Goal: Check status: Check status

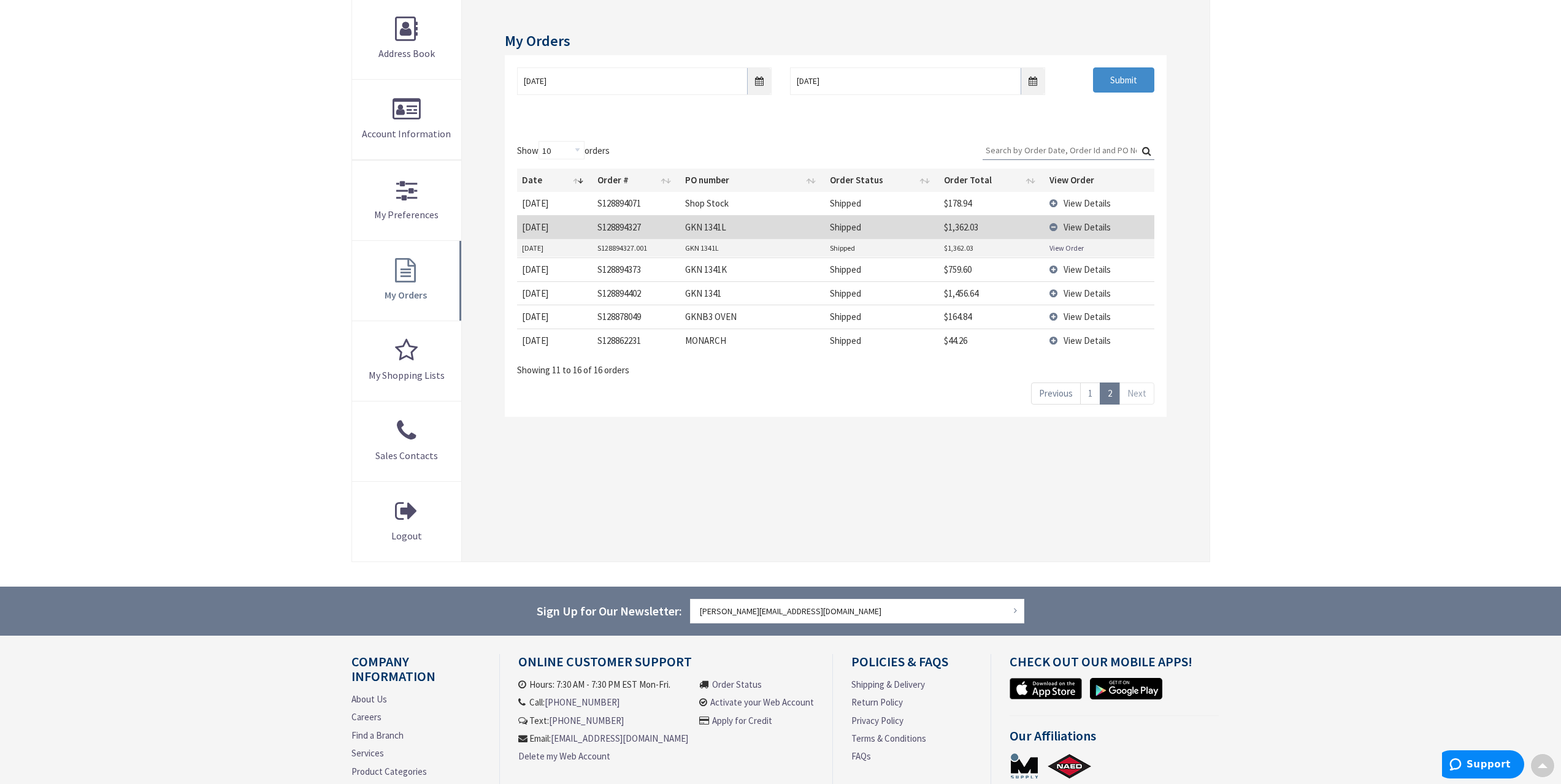
scroll to position [184, 0]
click at [1086, 228] on span "View Details" at bounding box center [1087, 228] width 47 height 12
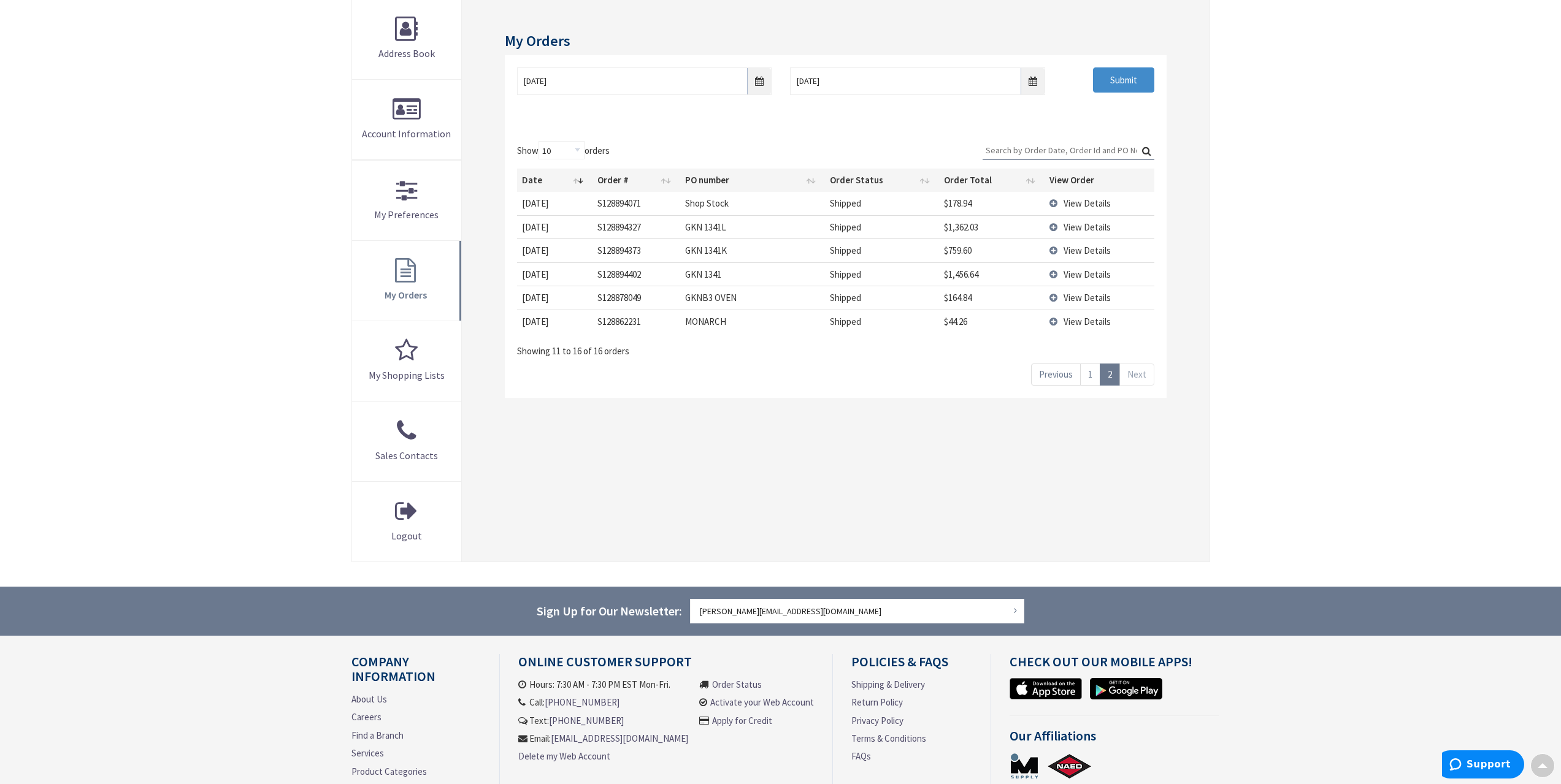
click at [1086, 228] on span "View Details" at bounding box center [1087, 228] width 47 height 12
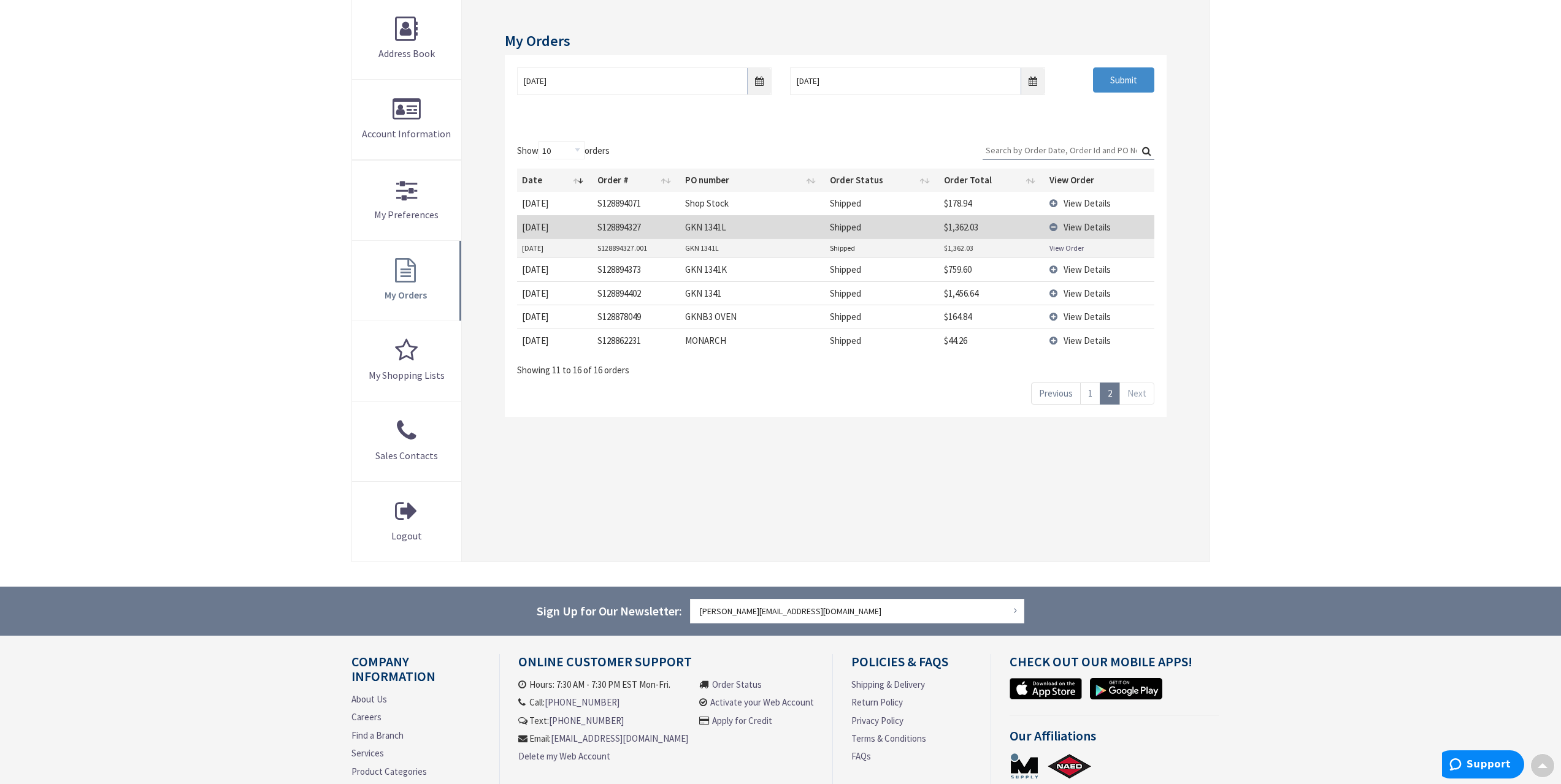
click at [1073, 249] on link "View Order" at bounding box center [1066, 248] width 35 height 10
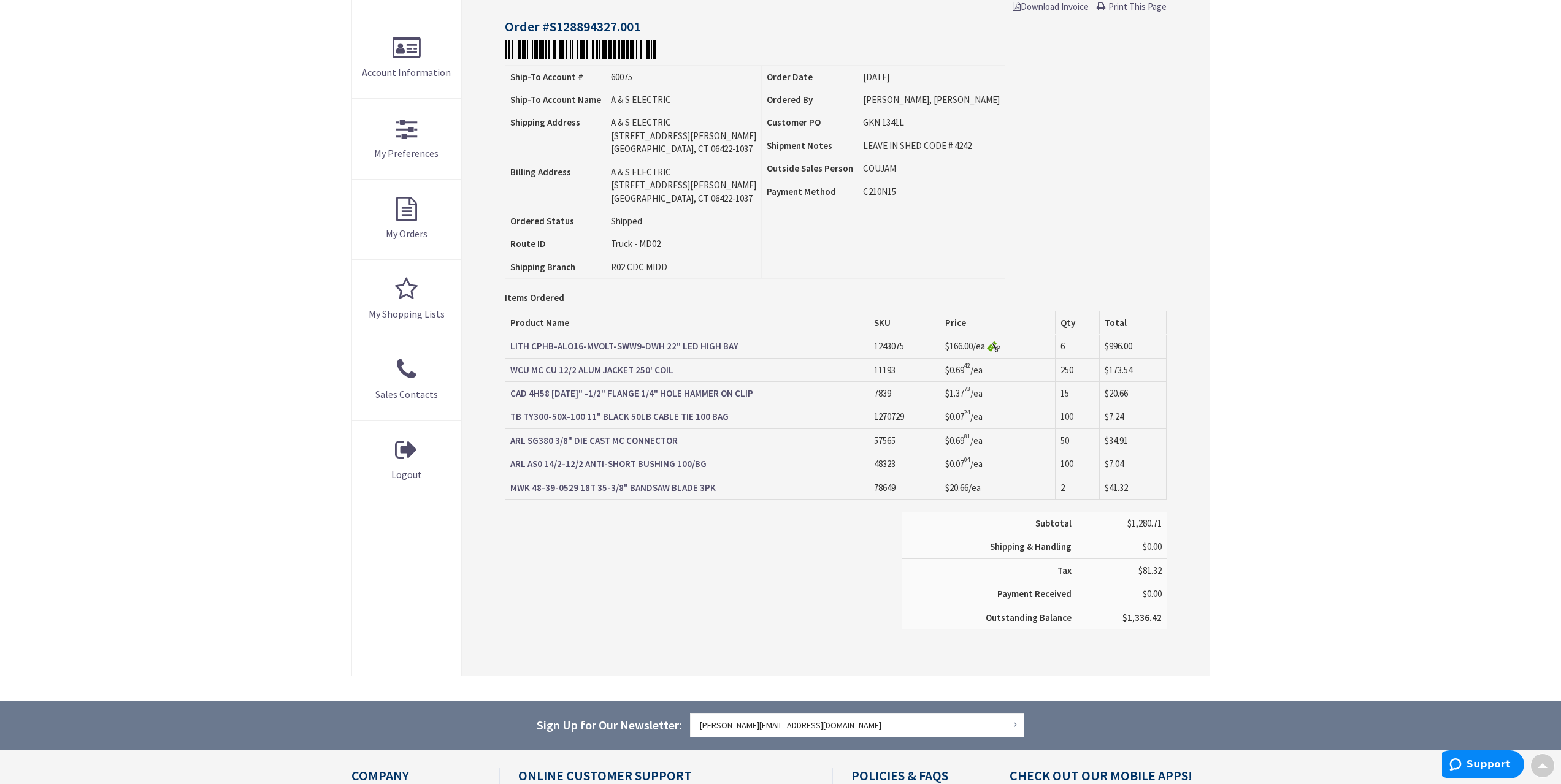
scroll to position [247, 0]
